Goal: Task Accomplishment & Management: Use online tool/utility

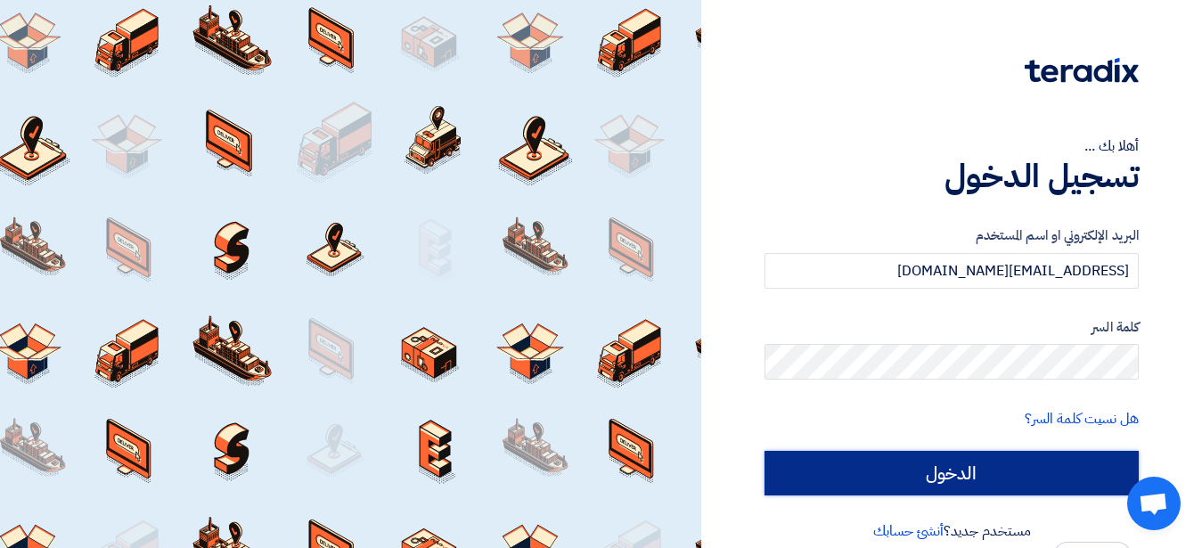
click at [1045, 478] on input "الدخول" at bounding box center [951, 473] width 374 height 45
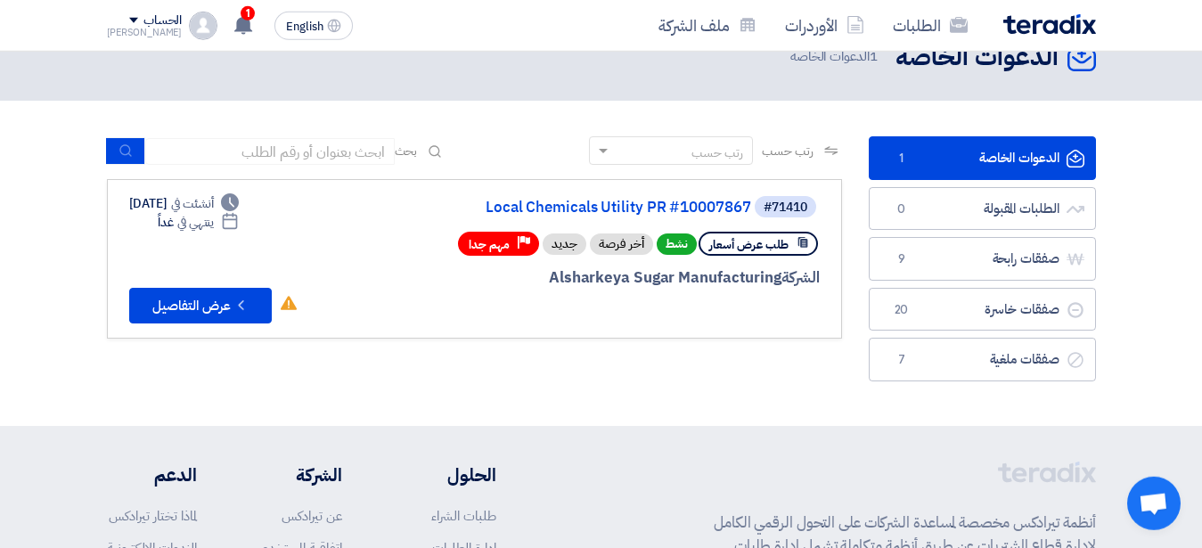
scroll to position [91, 0]
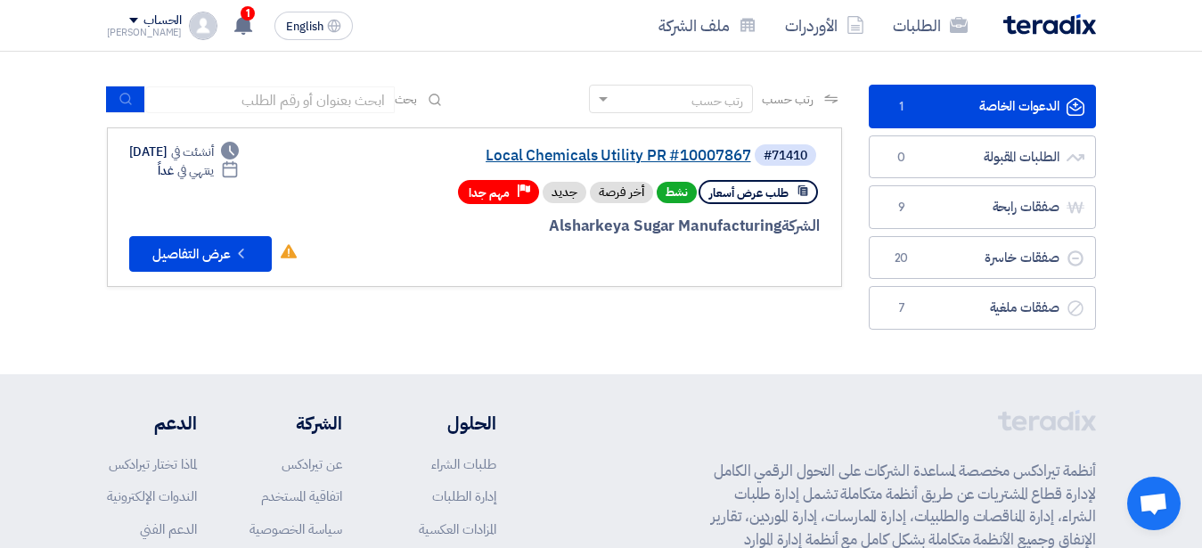
click at [615, 159] on link "Local Chemicals Utility PR #10007867" at bounding box center [573, 156] width 356 height 16
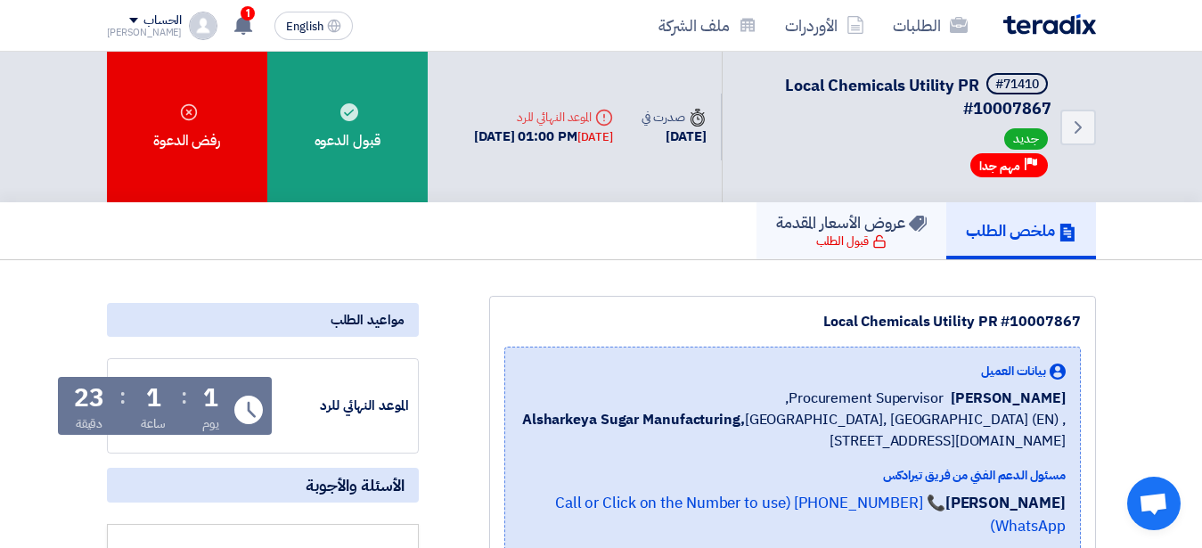
click at [816, 240] on div "قبول الطلب" at bounding box center [851, 241] width 70 height 18
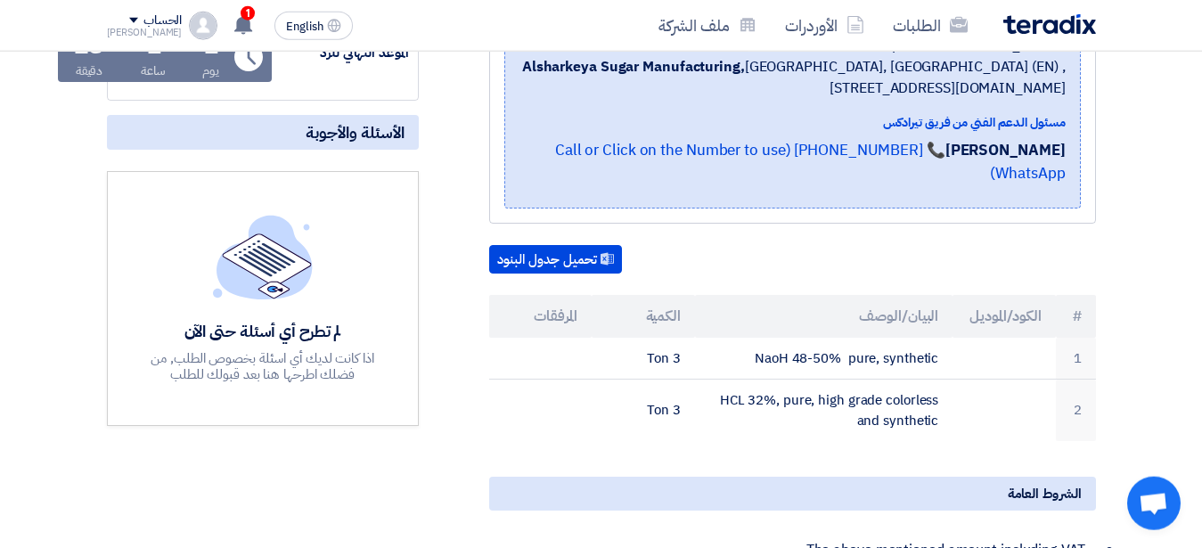
scroll to position [363, 0]
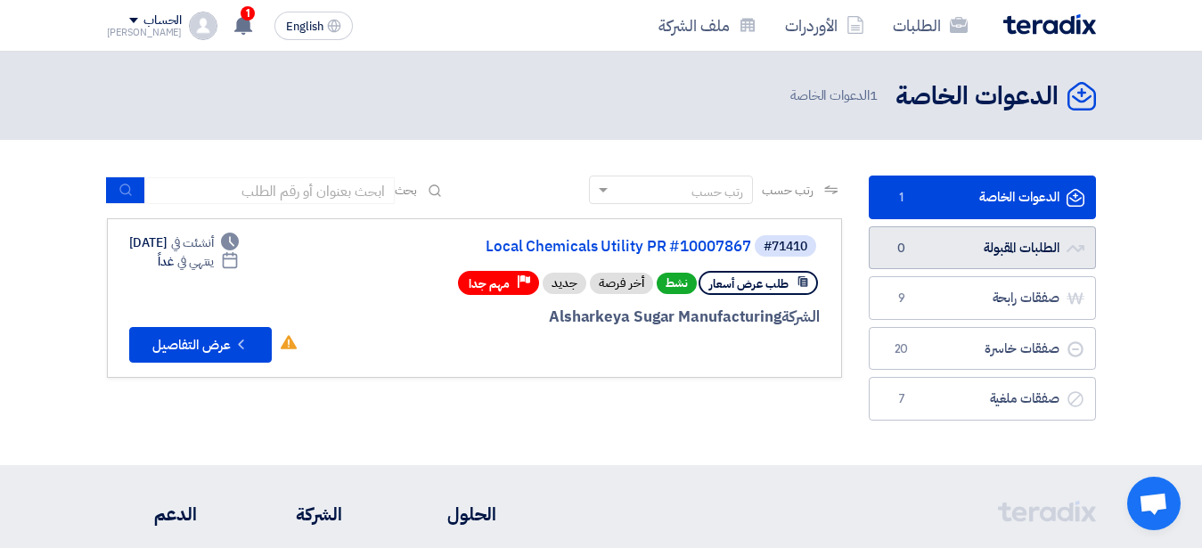
click at [1011, 244] on link "الطلبات المقبولة الطلبات المقبولة 0" at bounding box center [981, 248] width 227 height 44
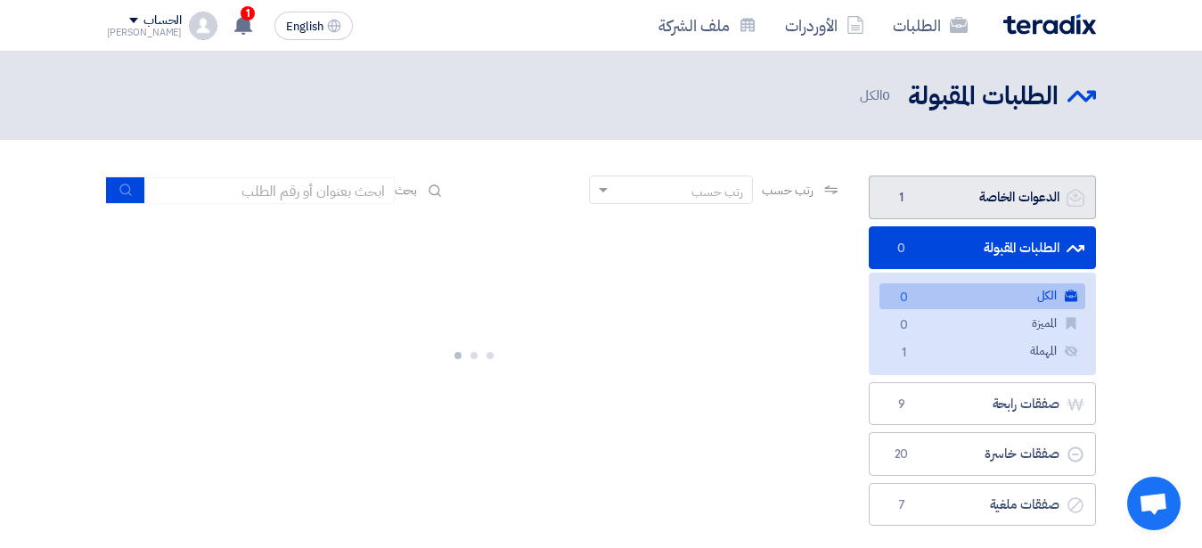
click at [999, 199] on link "الدعوات الخاصة الدعوات الخاصة 1" at bounding box center [981, 197] width 227 height 44
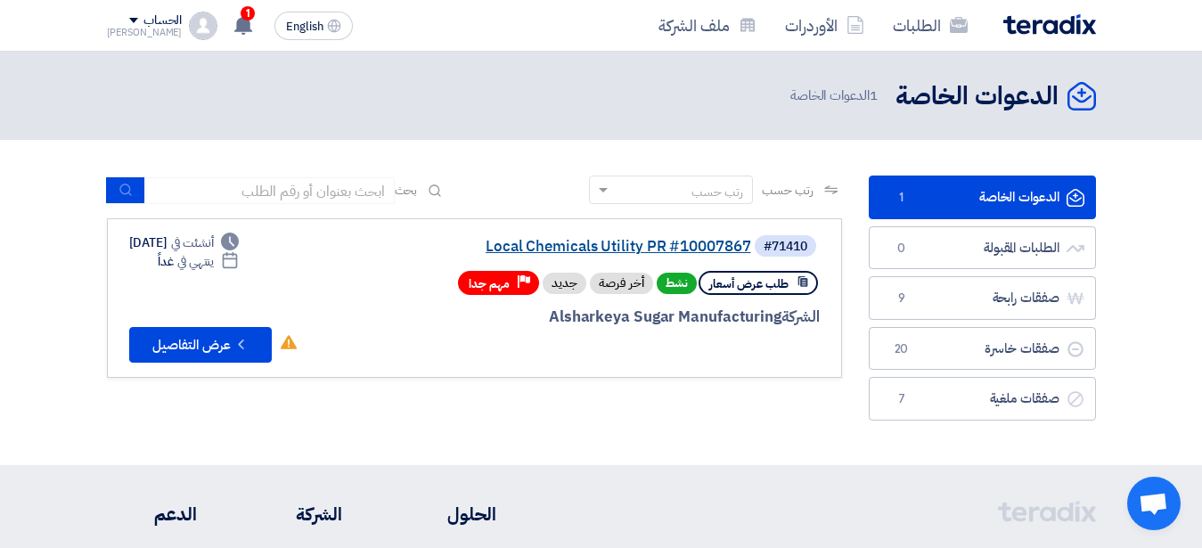
click at [689, 250] on link "Local Chemicals Utility PR #10007867" at bounding box center [573, 247] width 356 height 16
